Goal: Task Accomplishment & Management: Complete application form

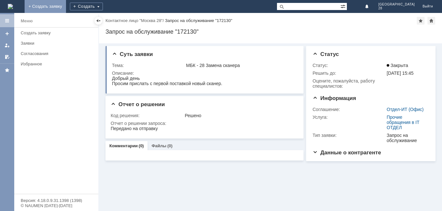
click at [66, 5] on link "+ Создать заявку" at bounding box center [45, 6] width 41 height 13
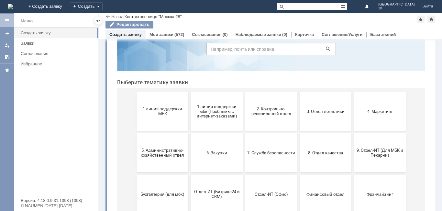
scroll to position [65, 0]
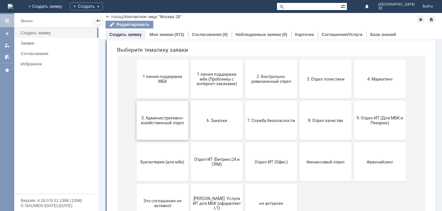
click at [172, 119] on span "5. Административно-хозяйственный отдел" at bounding box center [162, 120] width 48 height 10
click at [321, 81] on span "3. Отдел логистики" at bounding box center [325, 78] width 48 height 5
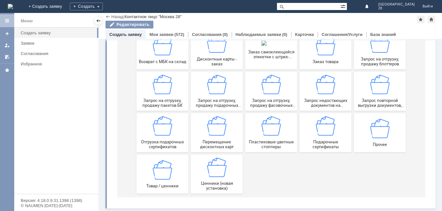
scroll to position [95, 0]
click at [268, 90] on img at bounding box center [270, 84] width 19 height 19
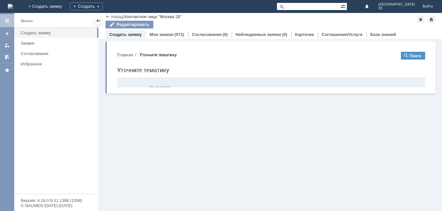
scroll to position [0, 0]
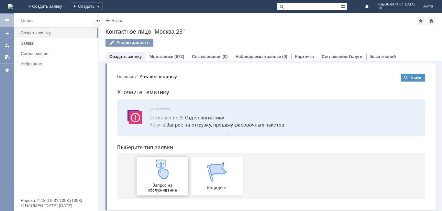
click at [162, 177] on img at bounding box center [162, 168] width 19 height 19
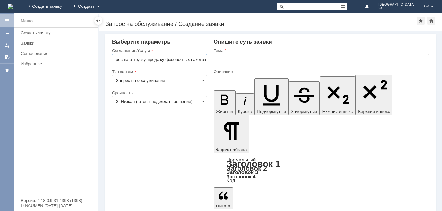
click at [162, 57] on input "Запрос на отгрузку, продажу фасовочных пакетов" at bounding box center [159, 59] width 95 height 10
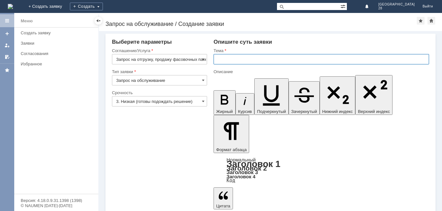
type input "Запрос на отгрузку, продажу фасовочных пакетов"
paste input "Запрос на отгрузку, продажу фасовочных пакетов"
type input "Запрос на отгрузку, продажу фасовочных пакетов"
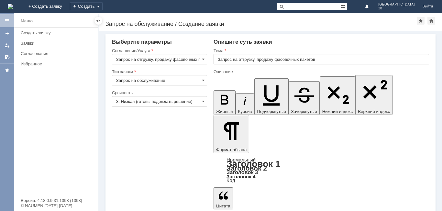
click at [201, 100] on input "3. Низкая (готовы подождать решение)" at bounding box center [159, 101] width 95 height 10
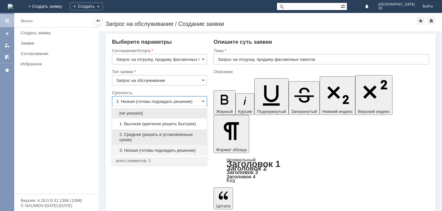
click at [154, 137] on span "2. Средняя (решить в установленные сроки)" at bounding box center [159, 137] width 87 height 10
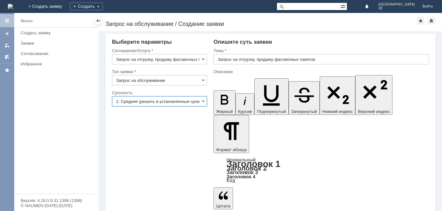
type input "2. Средняя (решить в установленные сроки)"
